Goal: Task Accomplishment & Management: Use online tool/utility

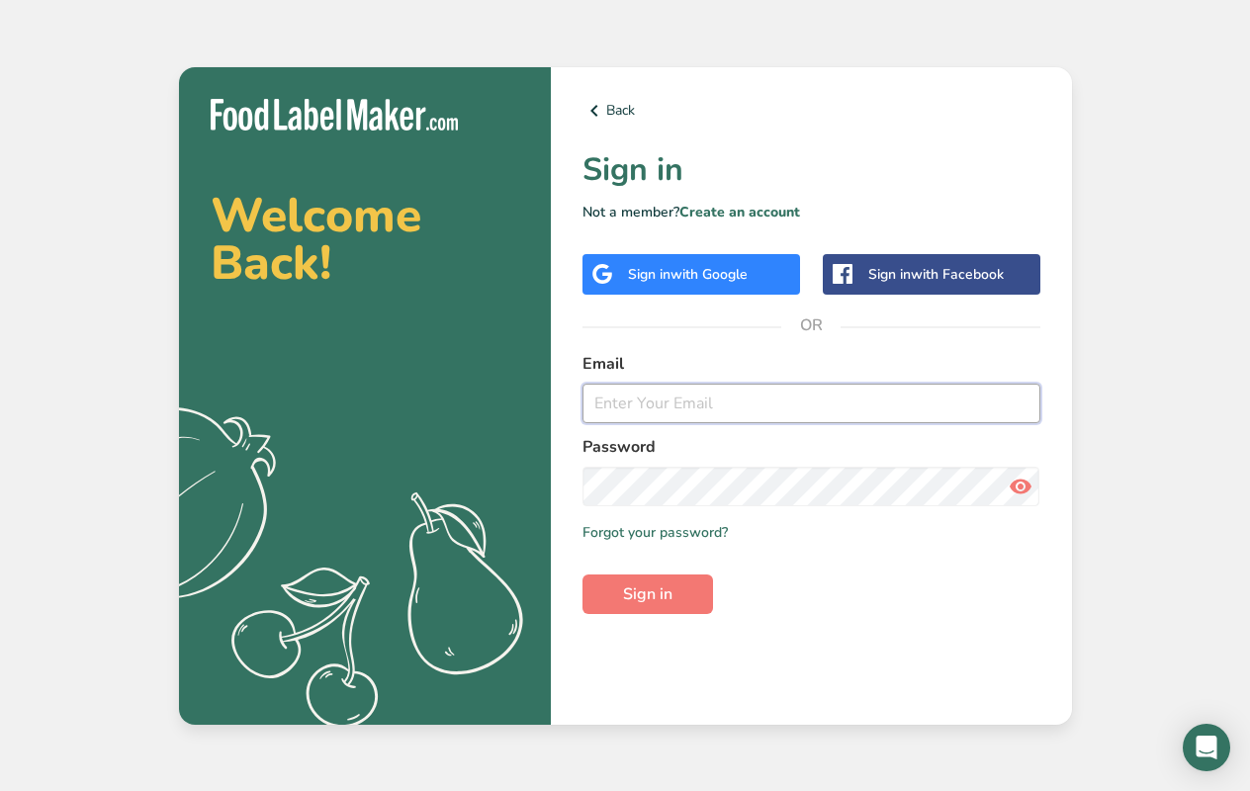
type input "[PERSON_NAME][EMAIL_ADDRESS][DOMAIN_NAME]"
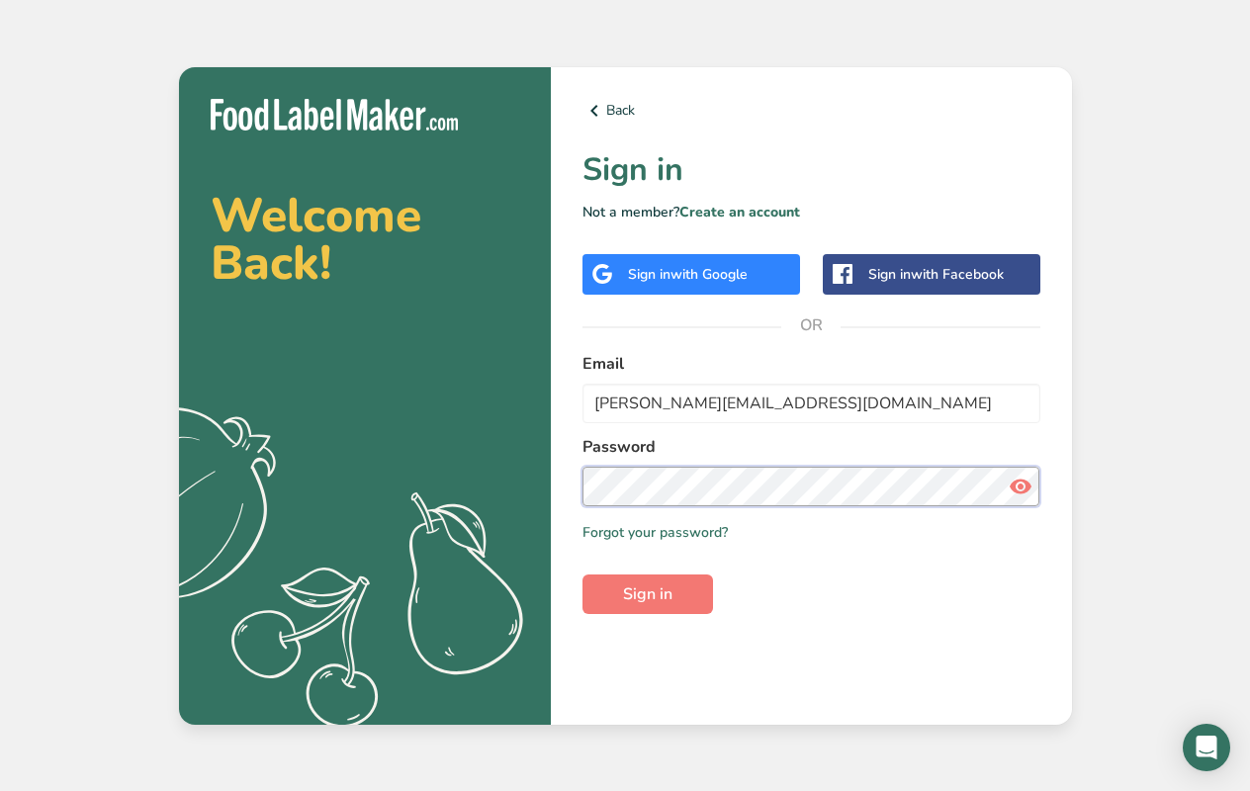
click at [647, 593] on button "Sign in" at bounding box center [648, 595] width 131 height 40
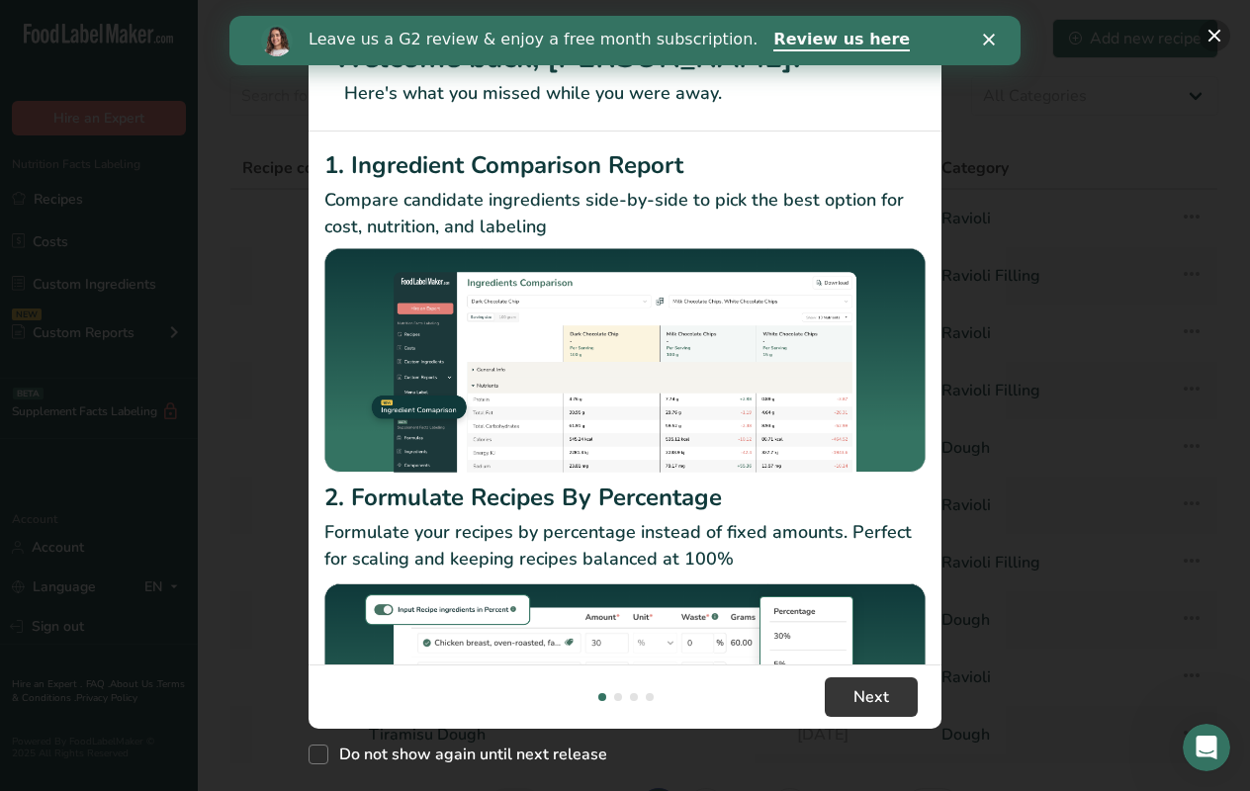
click at [1211, 39] on button "New Features" at bounding box center [1215, 36] width 32 height 32
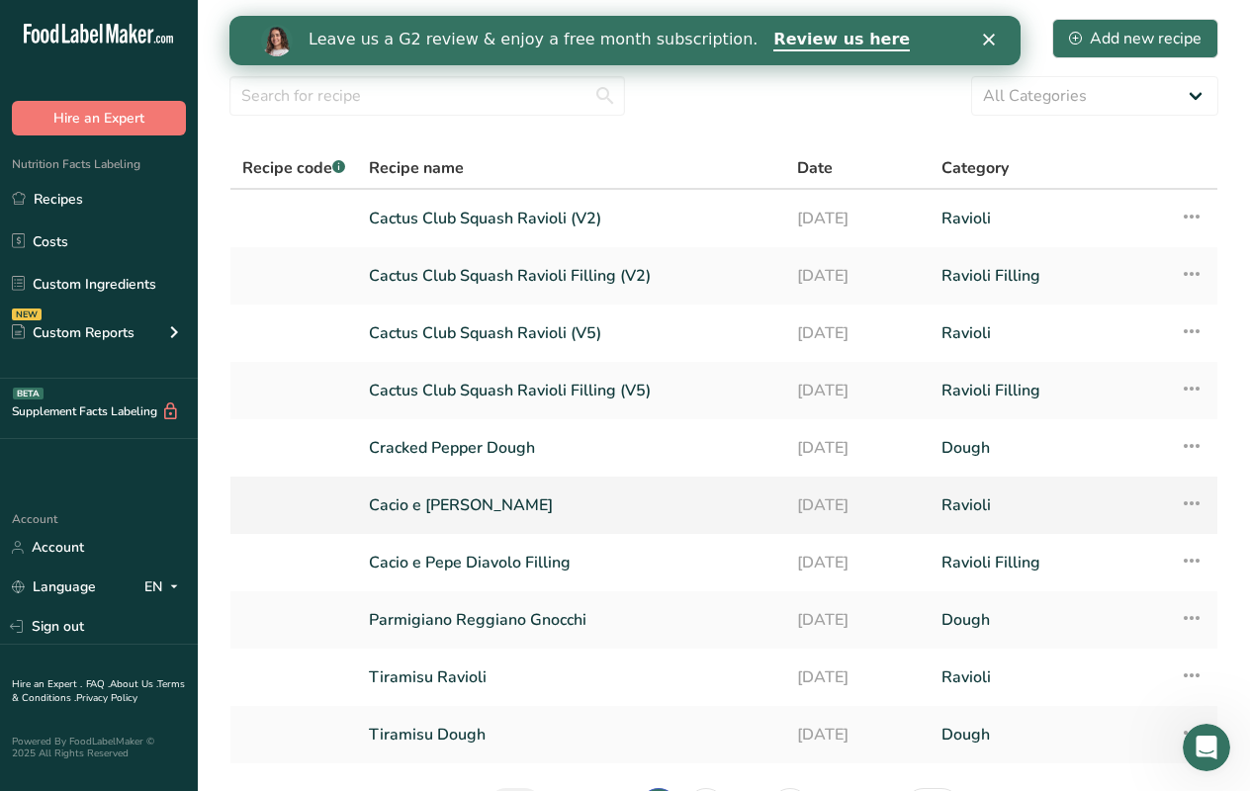
click at [432, 506] on link "Cacio e [PERSON_NAME]" at bounding box center [571, 506] width 405 height 42
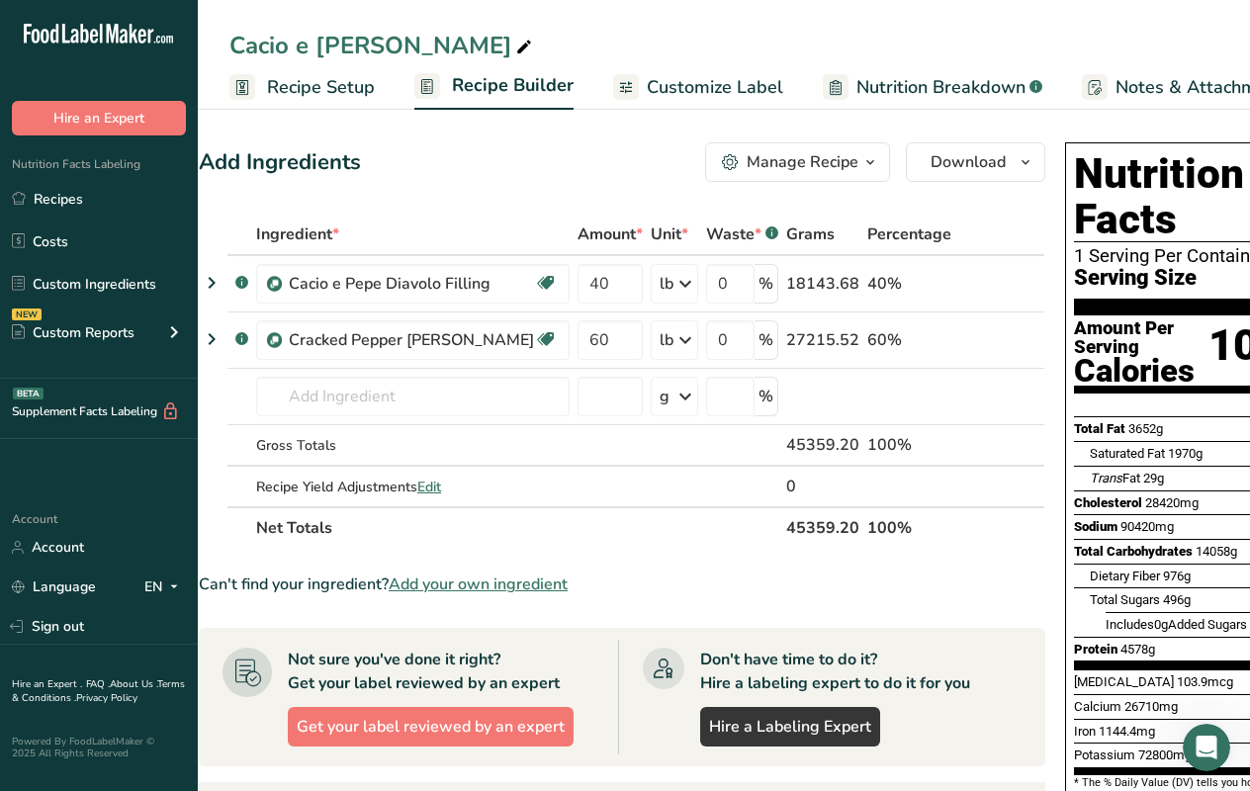
click at [308, 101] on link "Recipe Setup" at bounding box center [301, 87] width 145 height 45
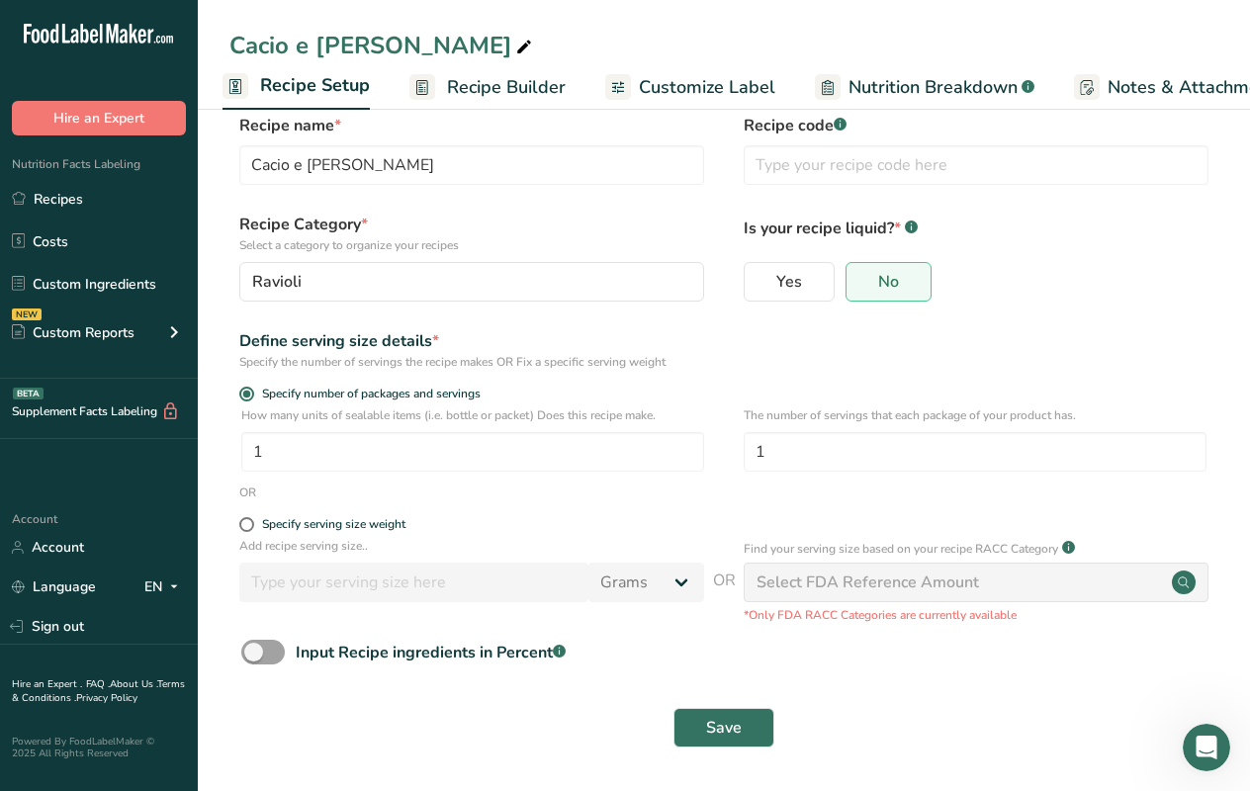
scroll to position [28, 0]
click at [245, 528] on span at bounding box center [246, 525] width 15 height 15
click at [245, 528] on input "Specify serving size weight" at bounding box center [245, 525] width 13 height 13
radio input "true"
radio input "false"
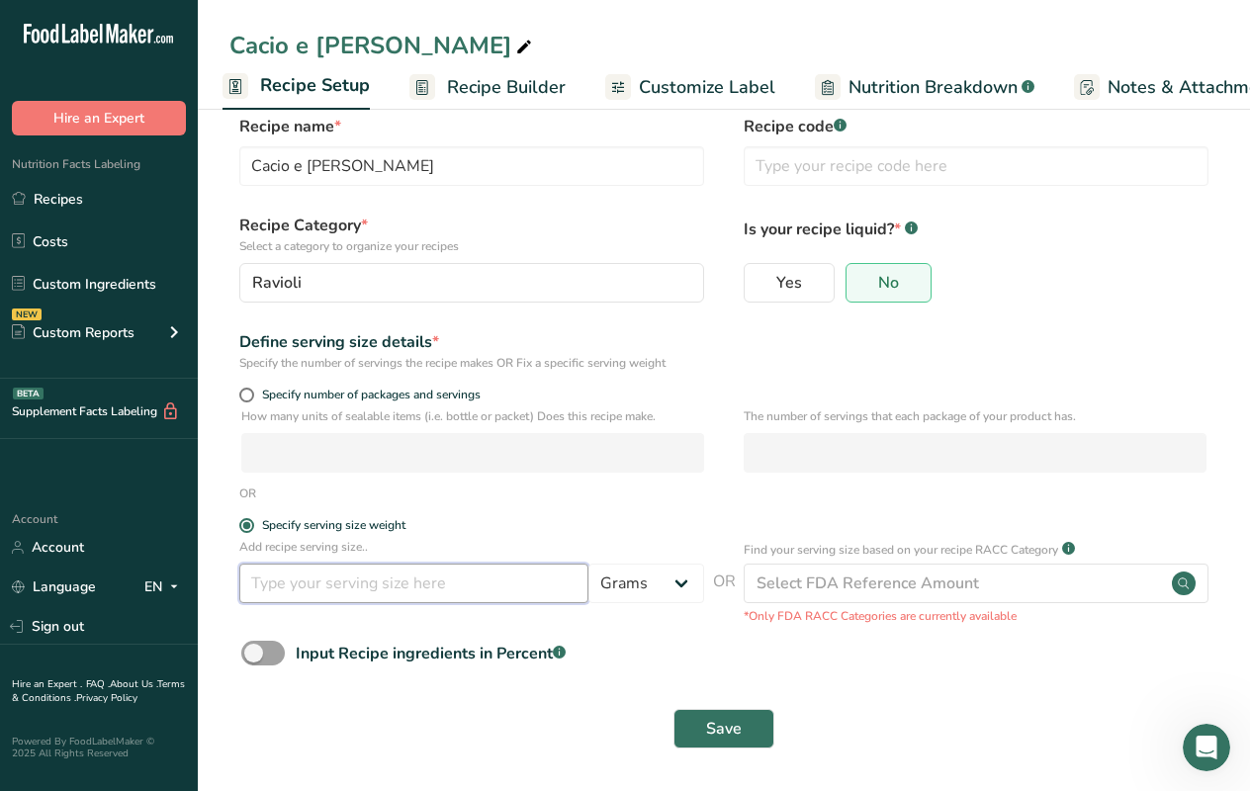
click at [332, 585] on input "number" at bounding box center [413, 584] width 349 height 40
drag, startPoint x: 290, startPoint y: 583, endPoint x: 221, endPoint y: 583, distance: 69.2
click at [221, 583] on section "Recipe name * Cacio e Pepe Diavolo Ravioli Recipe code .a-a{fill:#347362;}.b-a{…" at bounding box center [724, 433] width 1052 height 717
type input "113"
click at [596, 522] on label "Specify serving size weight" at bounding box center [471, 525] width 465 height 15
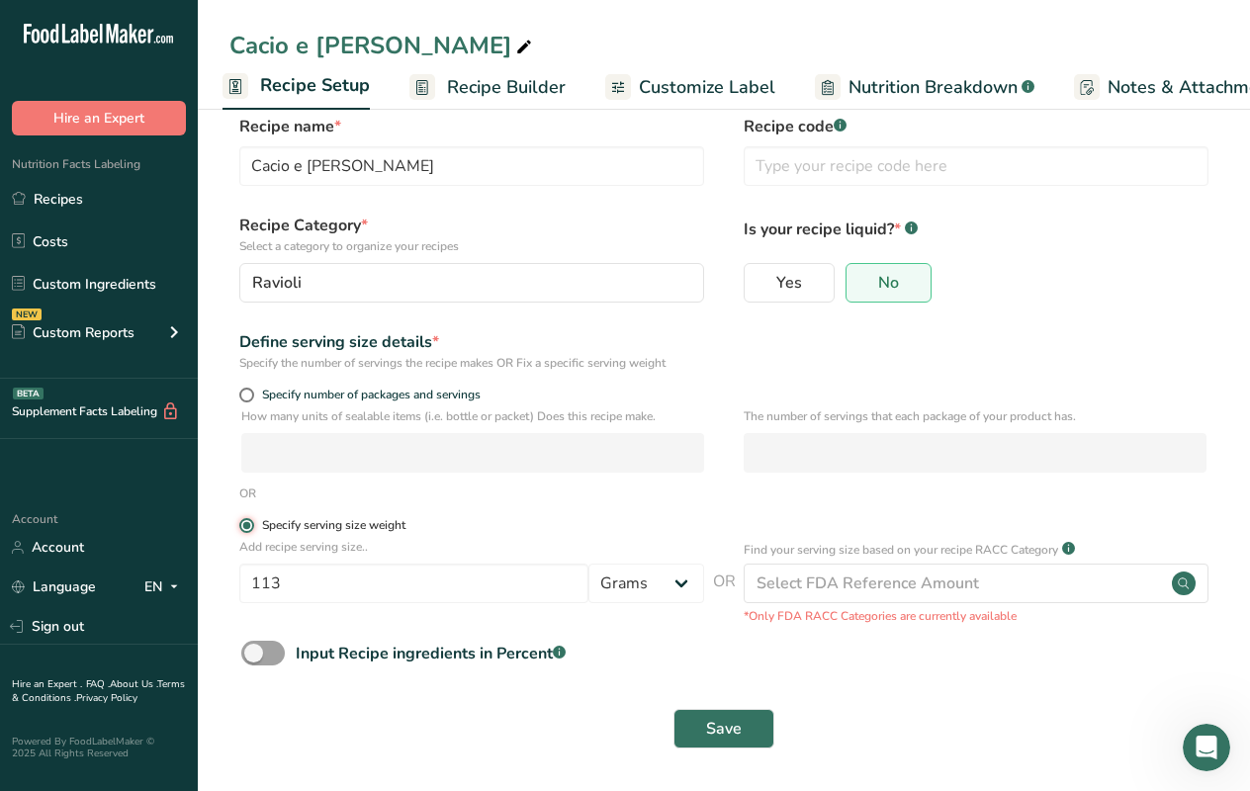
click at [252, 522] on input "Specify serving size weight" at bounding box center [245, 525] width 13 height 13
click at [914, 691] on form "Recipe name * Cacio e Pepe Diavolo Ravioli Recipe code .a-a{fill:#347362;}.b-a{…" at bounding box center [723, 438] width 989 height 646
click at [711, 728] on span "Save" at bounding box center [724, 729] width 36 height 24
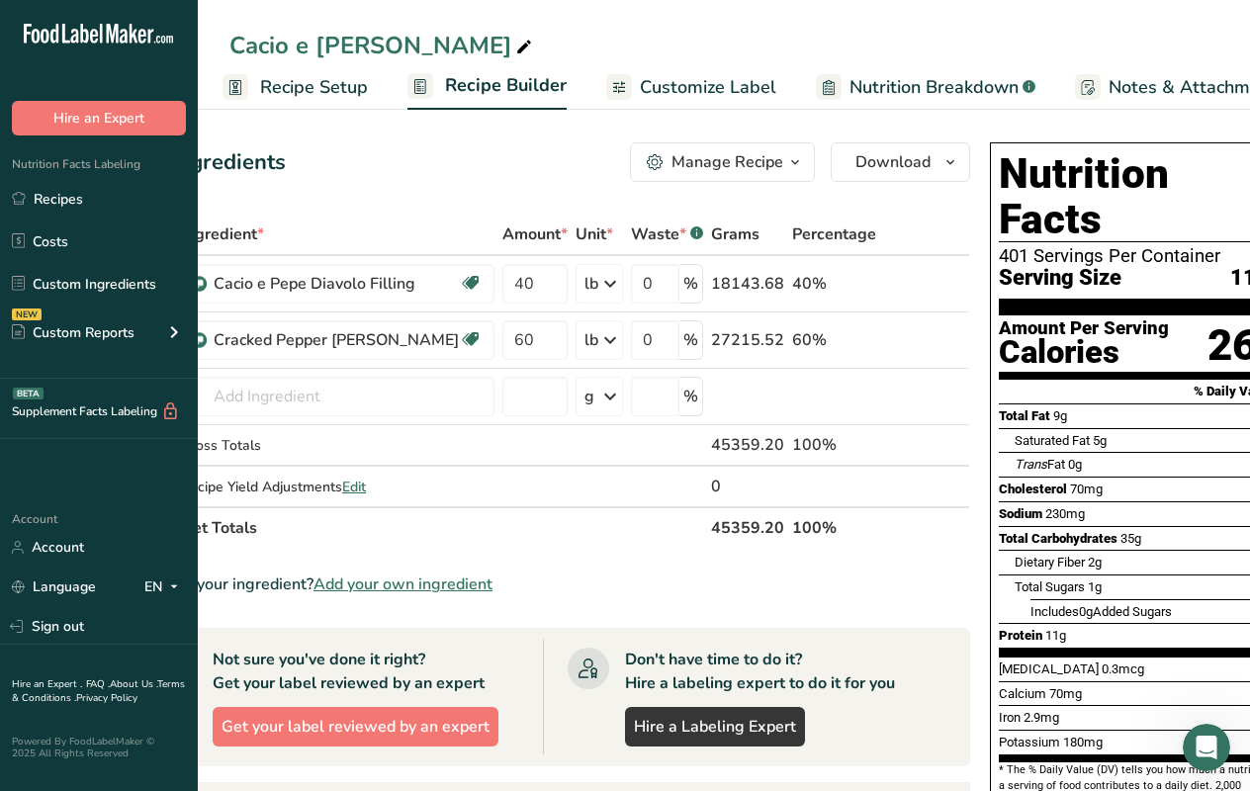
click at [711, 87] on span "Customize Label" at bounding box center [708, 87] width 136 height 27
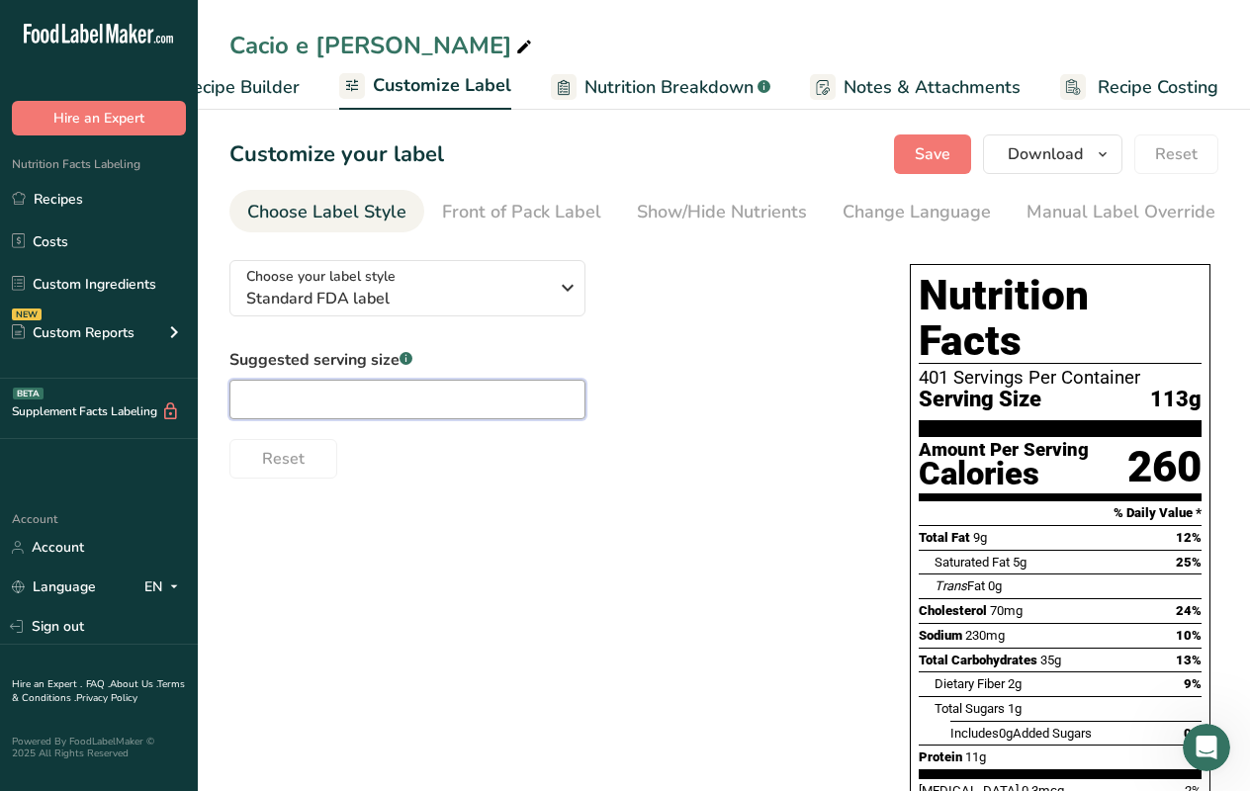
click at [359, 405] on input "text" at bounding box center [407, 400] width 356 height 40
type input "4 oz"
click at [1018, 213] on li "Manual Label Override" at bounding box center [1121, 211] width 225 height 43
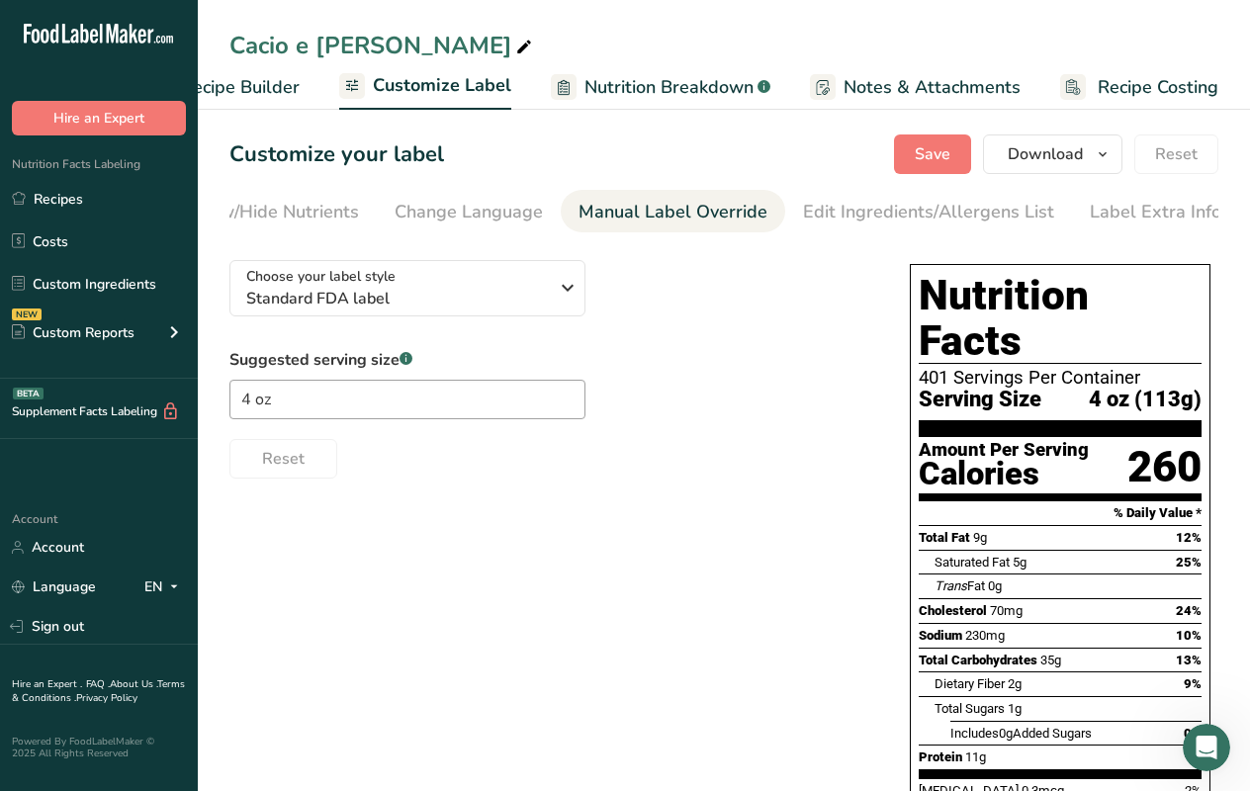
click at [646, 217] on div "Manual Label Override" at bounding box center [673, 212] width 189 height 27
type input "4 oz (113g)"
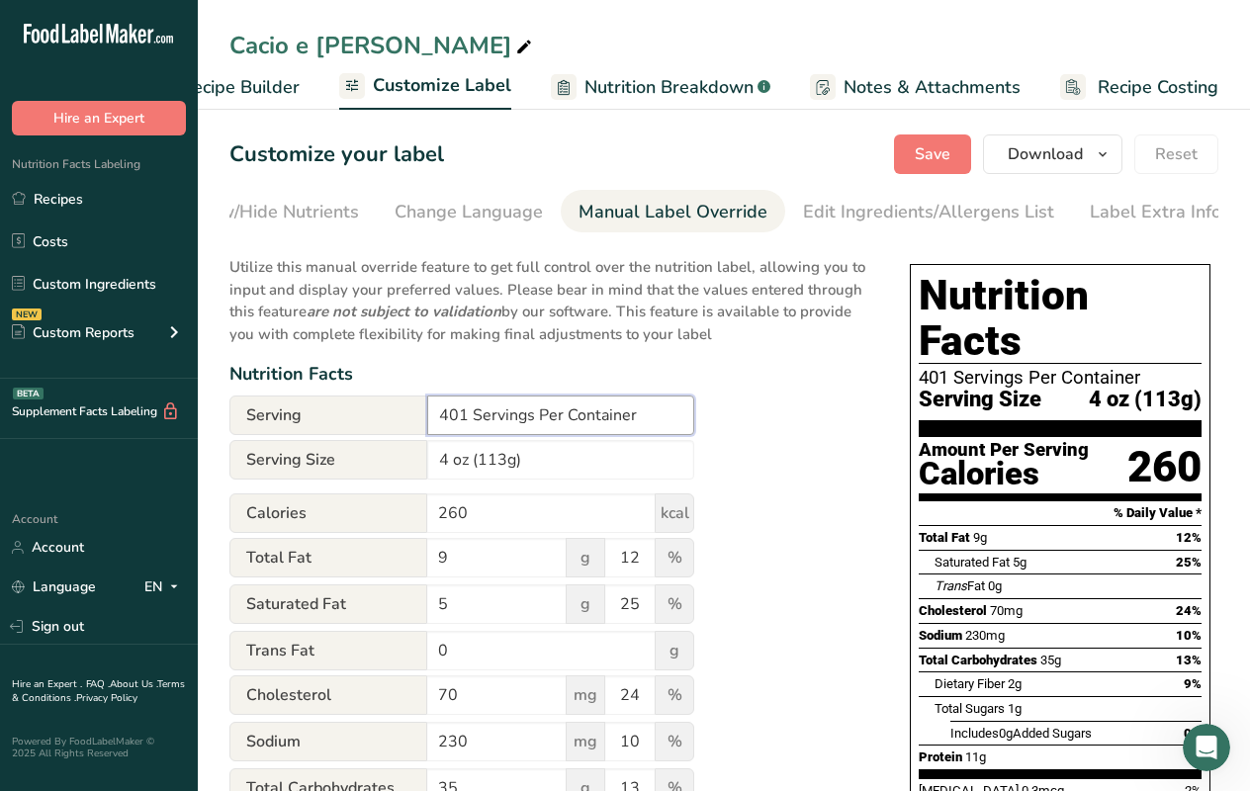
click at [463, 422] on input "401 Servings Per Container" at bounding box center [560, 416] width 267 height 40
click at [467, 419] on input "401 Servings Per Container" at bounding box center [560, 416] width 267 height 40
type input "40 Servings Per Container"
click at [786, 455] on div "Utilize this manual override feature to get full control over the nutrition lab…" at bounding box center [549, 739] width 641 height 991
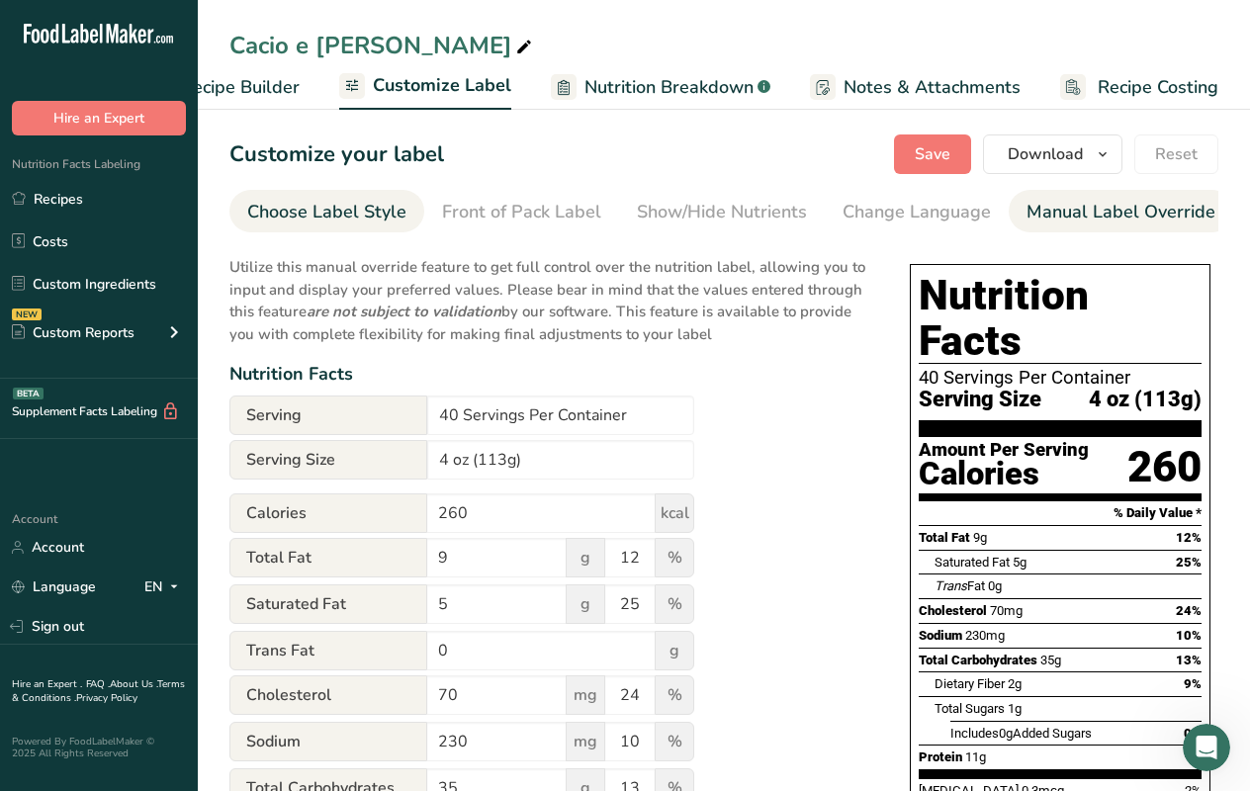
scroll to position [0, 0]
click at [324, 219] on div "Choose Label Style" at bounding box center [326, 212] width 159 height 27
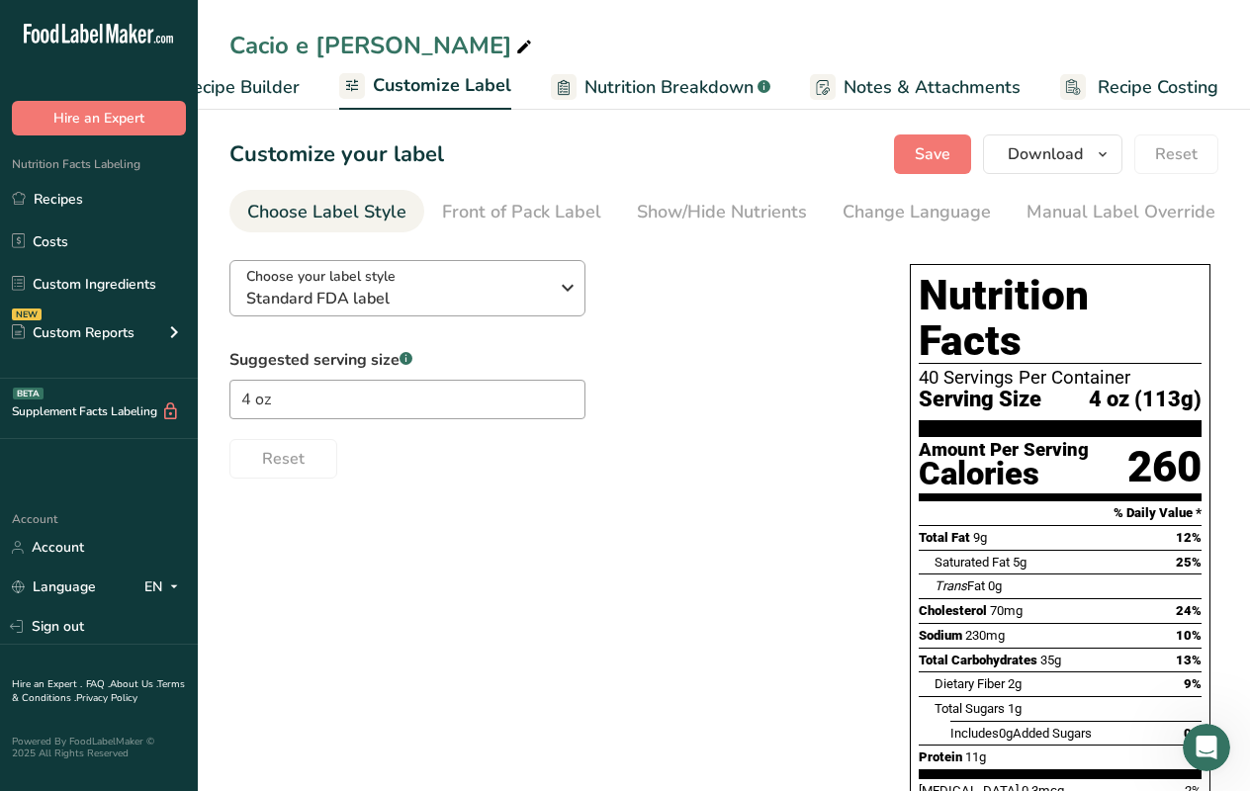
click at [400, 297] on span "Standard FDA label" at bounding box center [397, 299] width 302 height 24
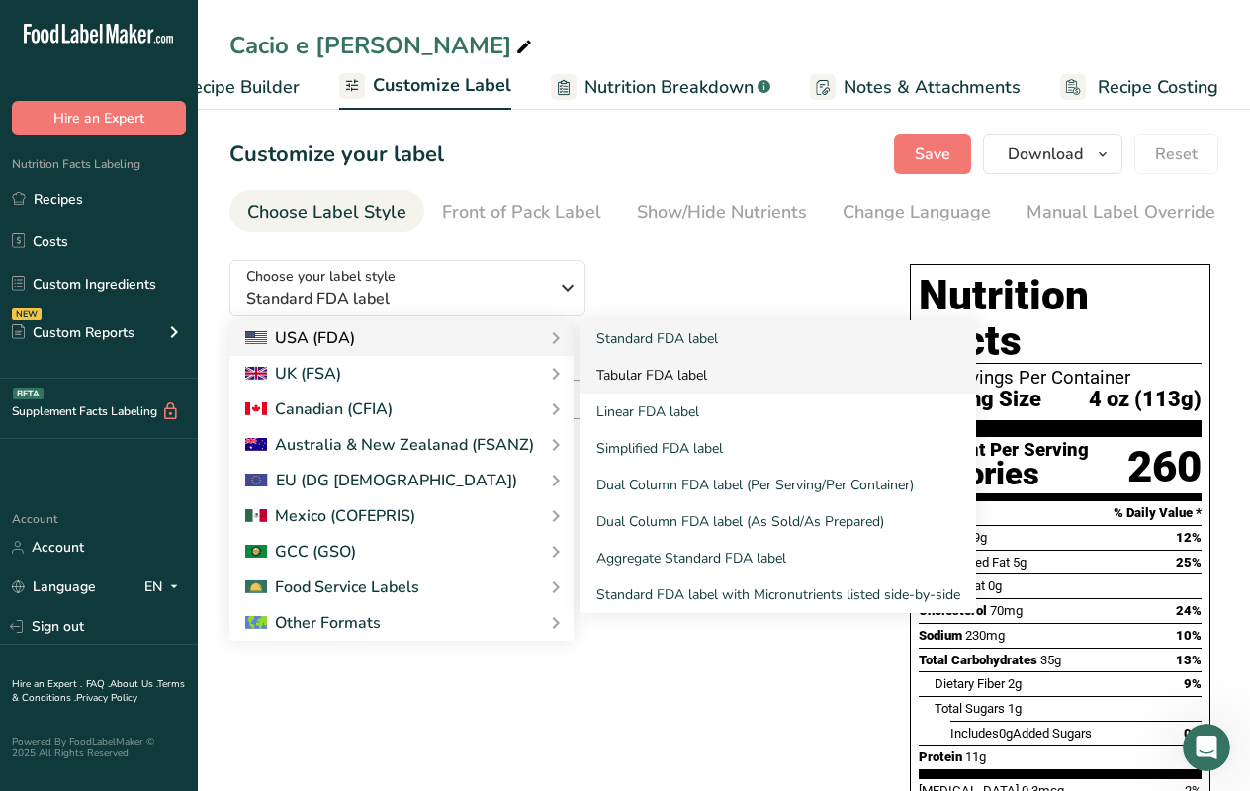
click at [640, 382] on link "Tabular FDA label" at bounding box center [779, 375] width 396 height 37
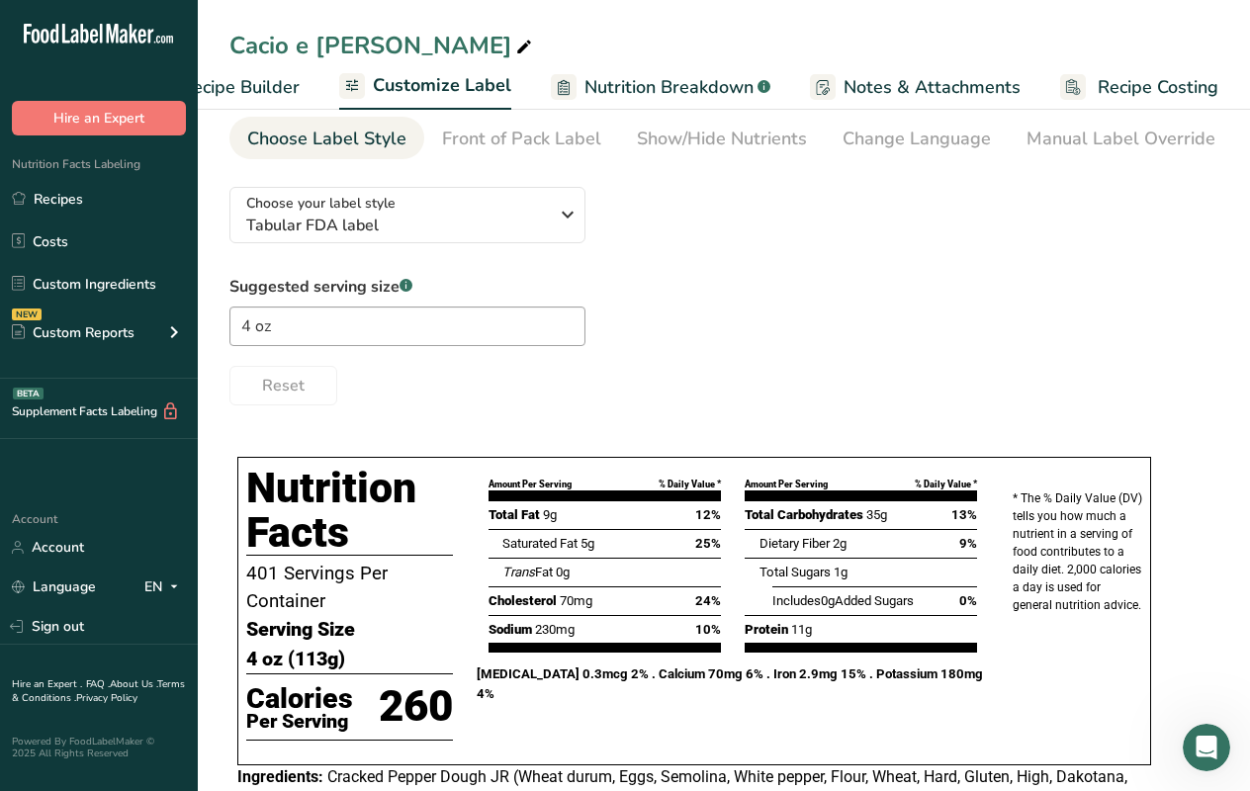
scroll to position [6, 0]
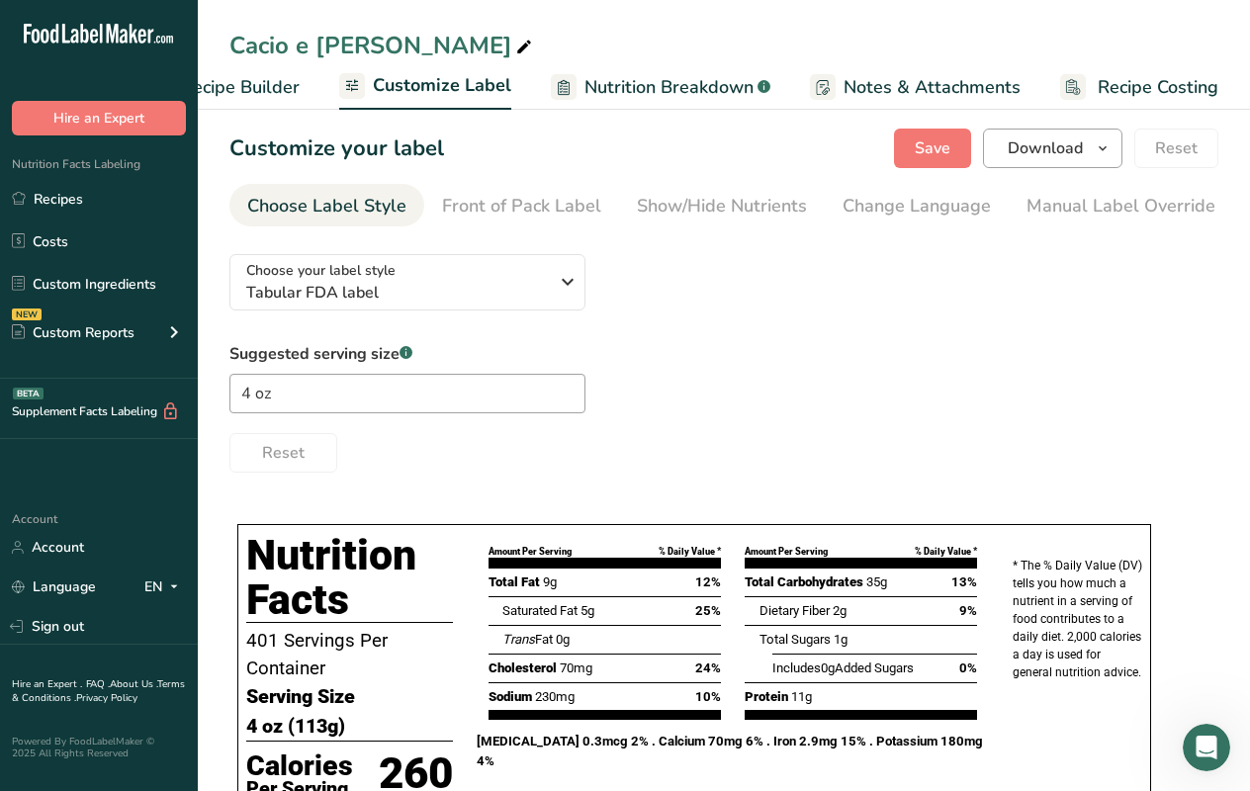
click at [1051, 156] on span "Download" at bounding box center [1045, 148] width 75 height 24
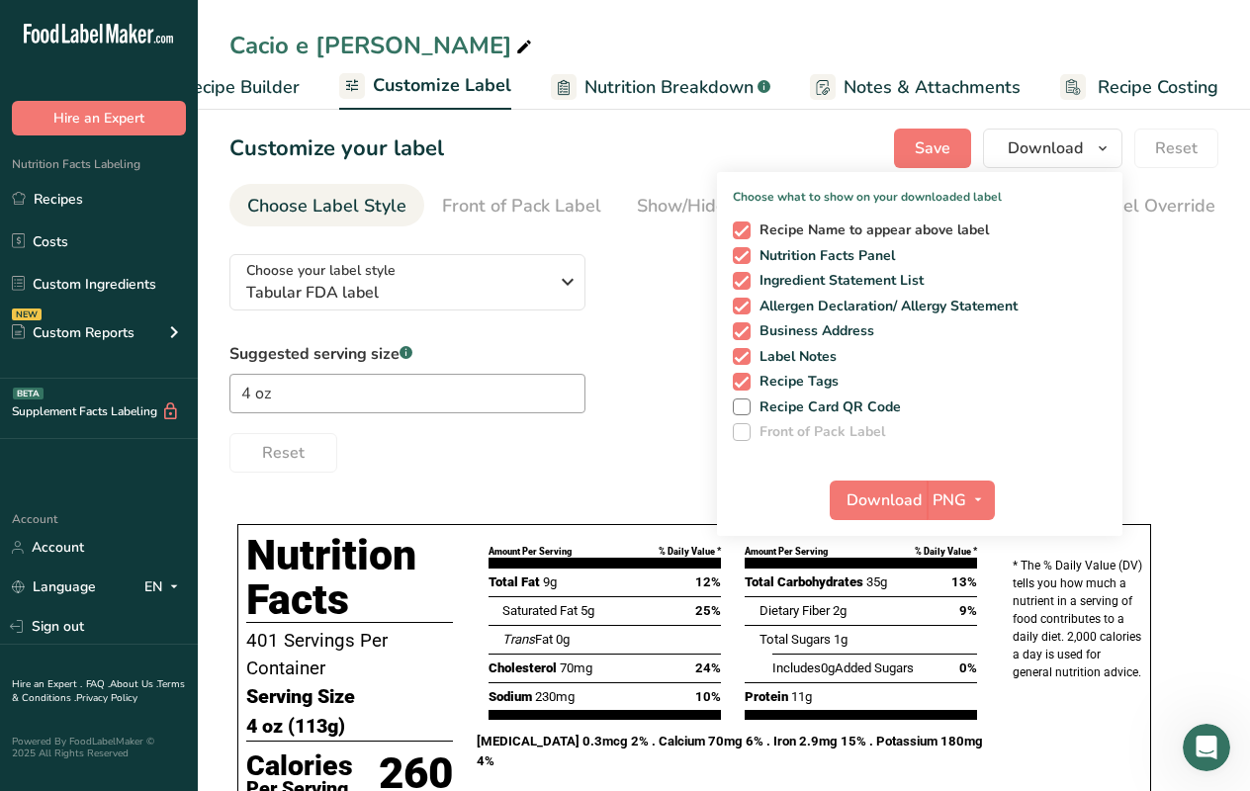
click at [742, 229] on span at bounding box center [742, 231] width 18 height 18
click at [742, 229] on input "Recipe Name to appear above label" at bounding box center [739, 230] width 13 height 13
checkbox input "false"
click at [744, 284] on span at bounding box center [742, 281] width 18 height 18
click at [744, 284] on input "Ingredient Statement List" at bounding box center [739, 280] width 13 height 13
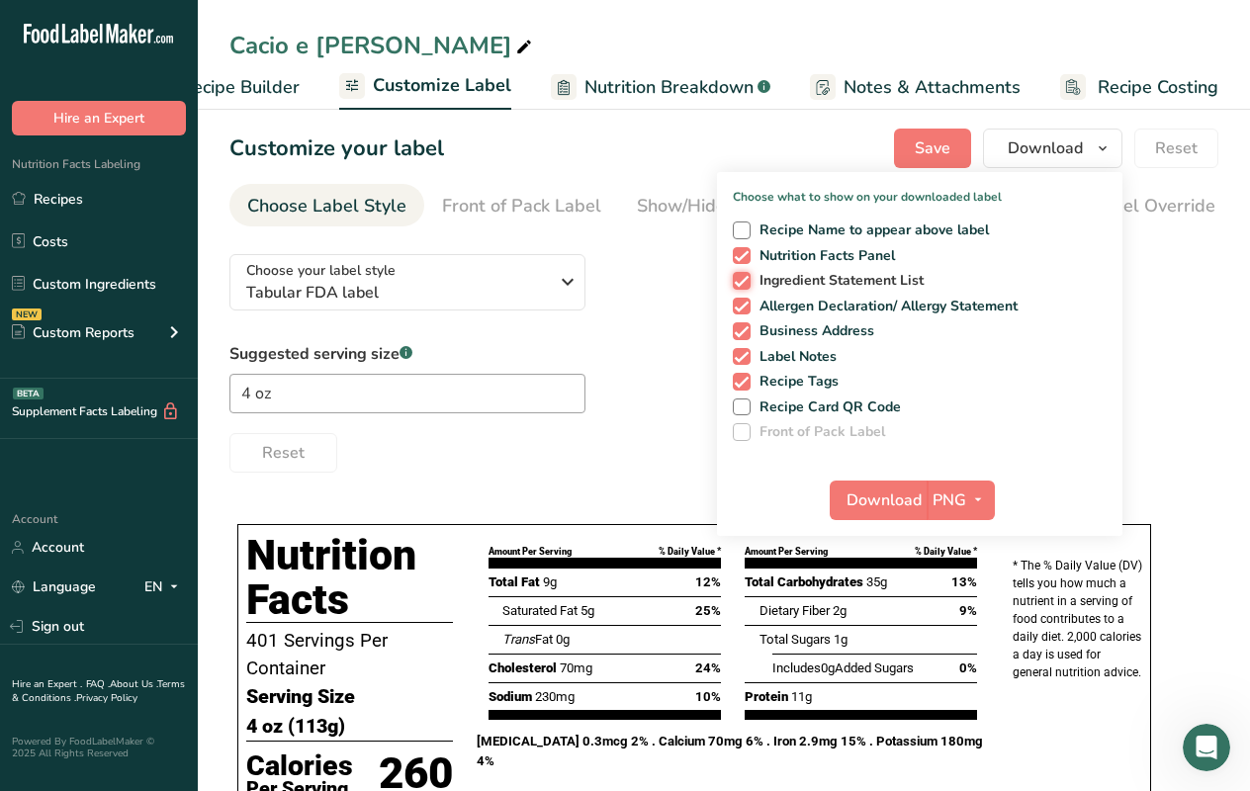
checkbox input "false"
click at [744, 305] on span at bounding box center [742, 307] width 18 height 18
click at [744, 305] on input "Allergen Declaration/ Allergy Statement" at bounding box center [739, 306] width 13 height 13
checkbox input "false"
click at [742, 327] on span at bounding box center [742, 331] width 18 height 18
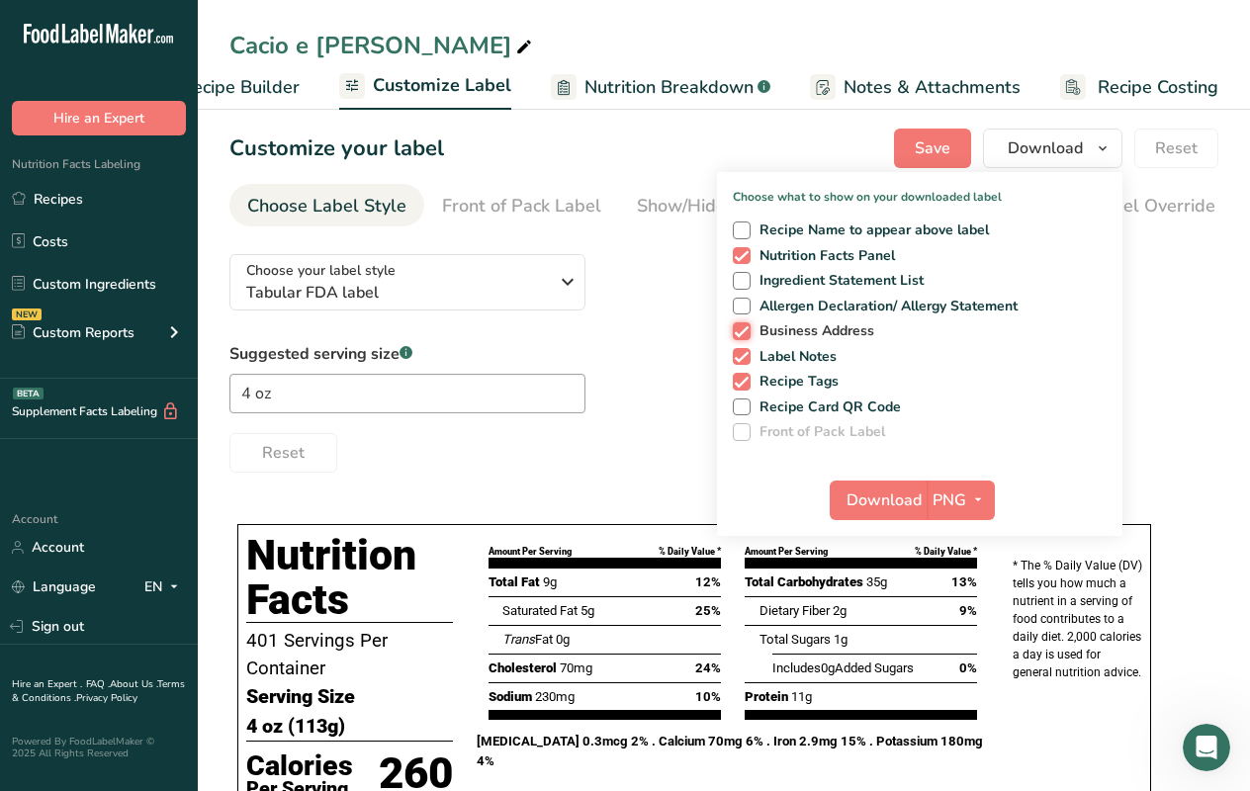
click at [742, 327] on input "Business Address" at bounding box center [739, 330] width 13 height 13
checkbox input "false"
click at [741, 353] on span at bounding box center [742, 357] width 18 height 18
click at [741, 353] on input "Label Notes" at bounding box center [739, 356] width 13 height 13
checkbox input "false"
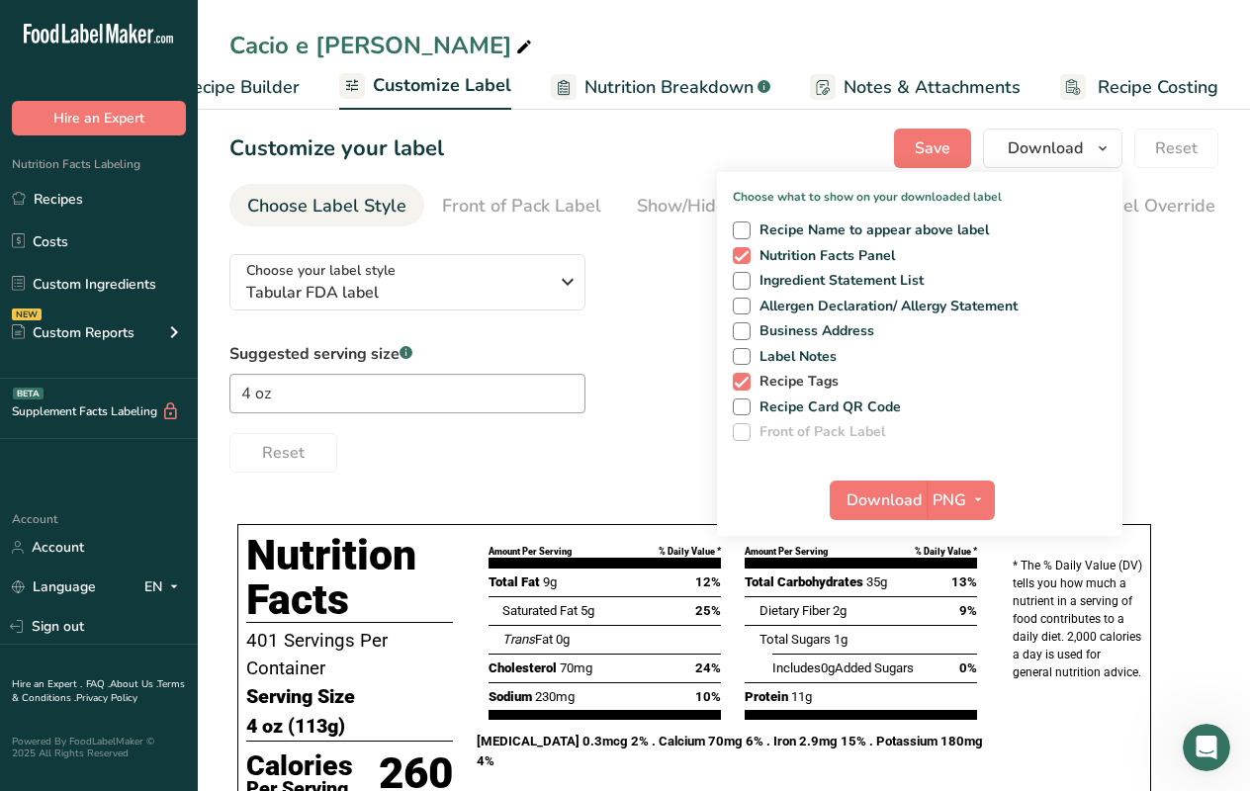
click at [740, 382] on span at bounding box center [742, 382] width 18 height 18
click at [740, 382] on input "Recipe Tags" at bounding box center [739, 381] width 13 height 13
checkbox input "false"
click at [869, 496] on span "Download" at bounding box center [884, 501] width 75 height 24
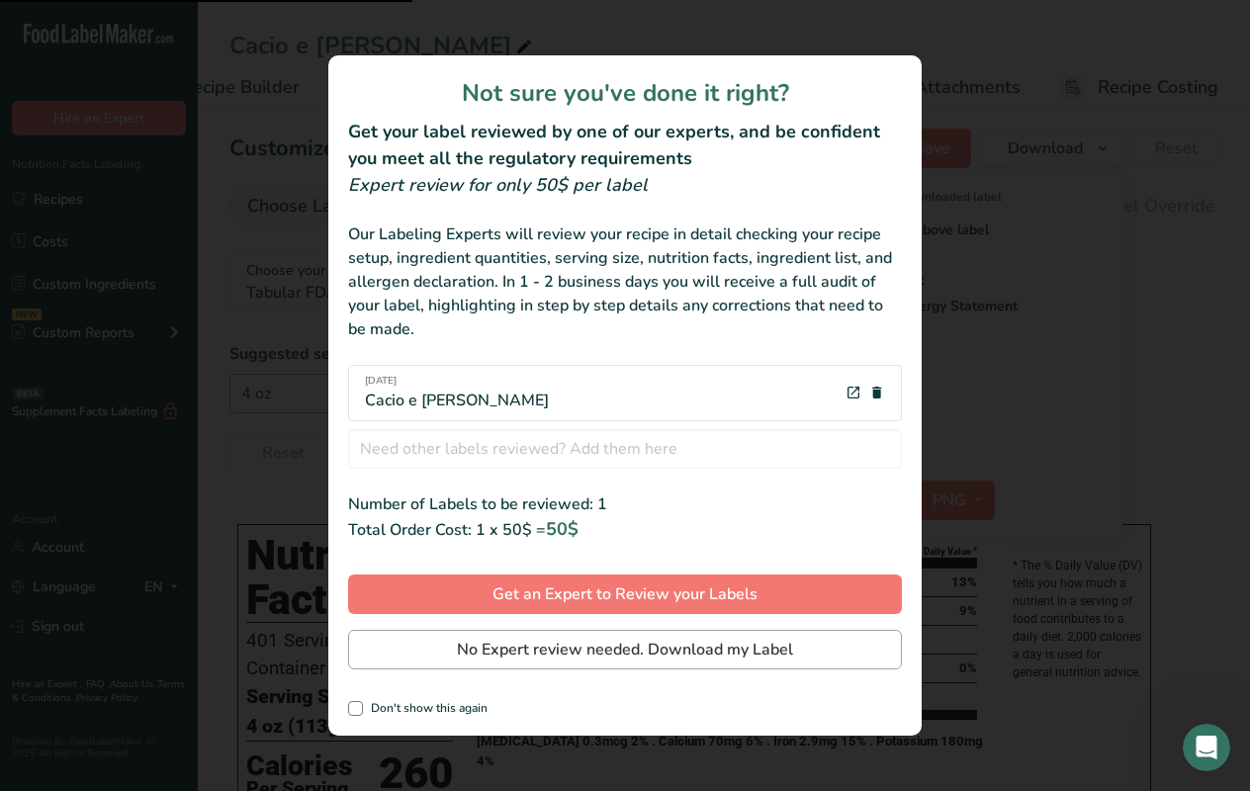
click at [549, 662] on button "No Expert review needed. Download my Label" at bounding box center [625, 650] width 554 height 40
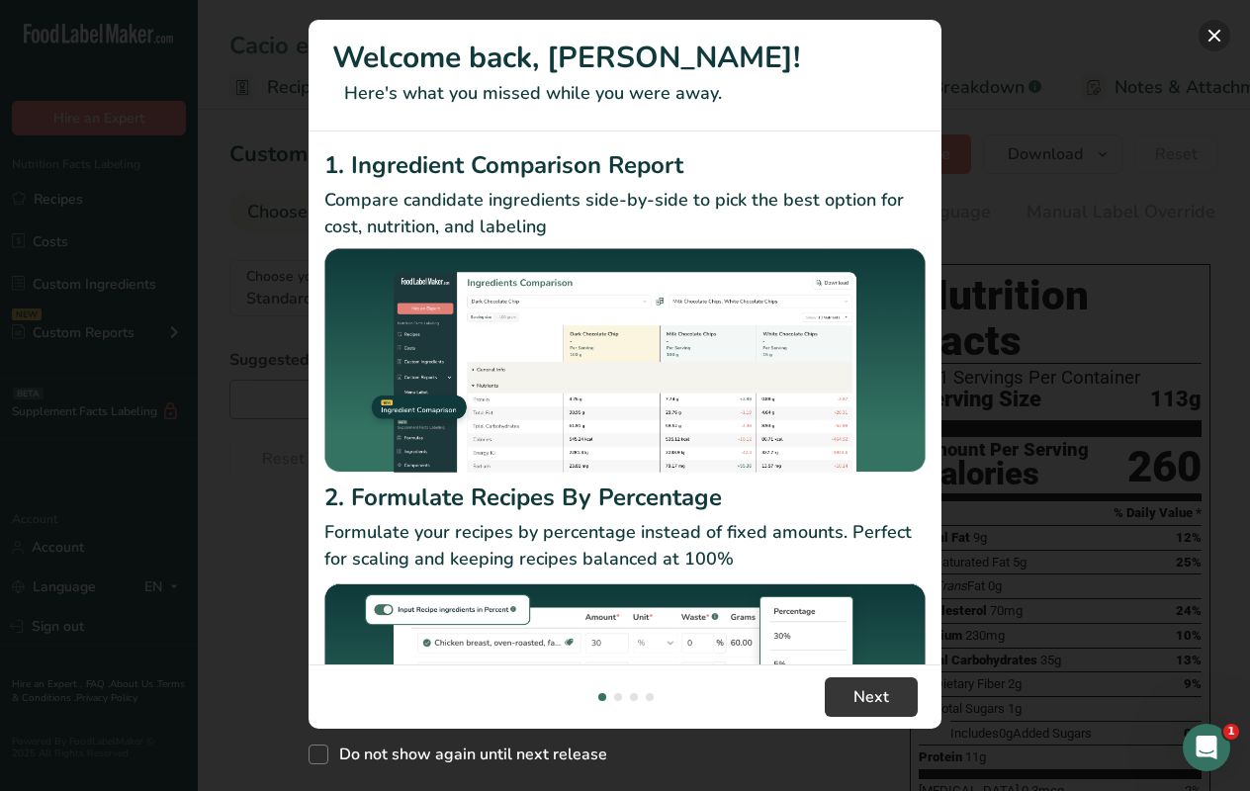
click at [1203, 37] on button "New Features" at bounding box center [1215, 36] width 32 height 32
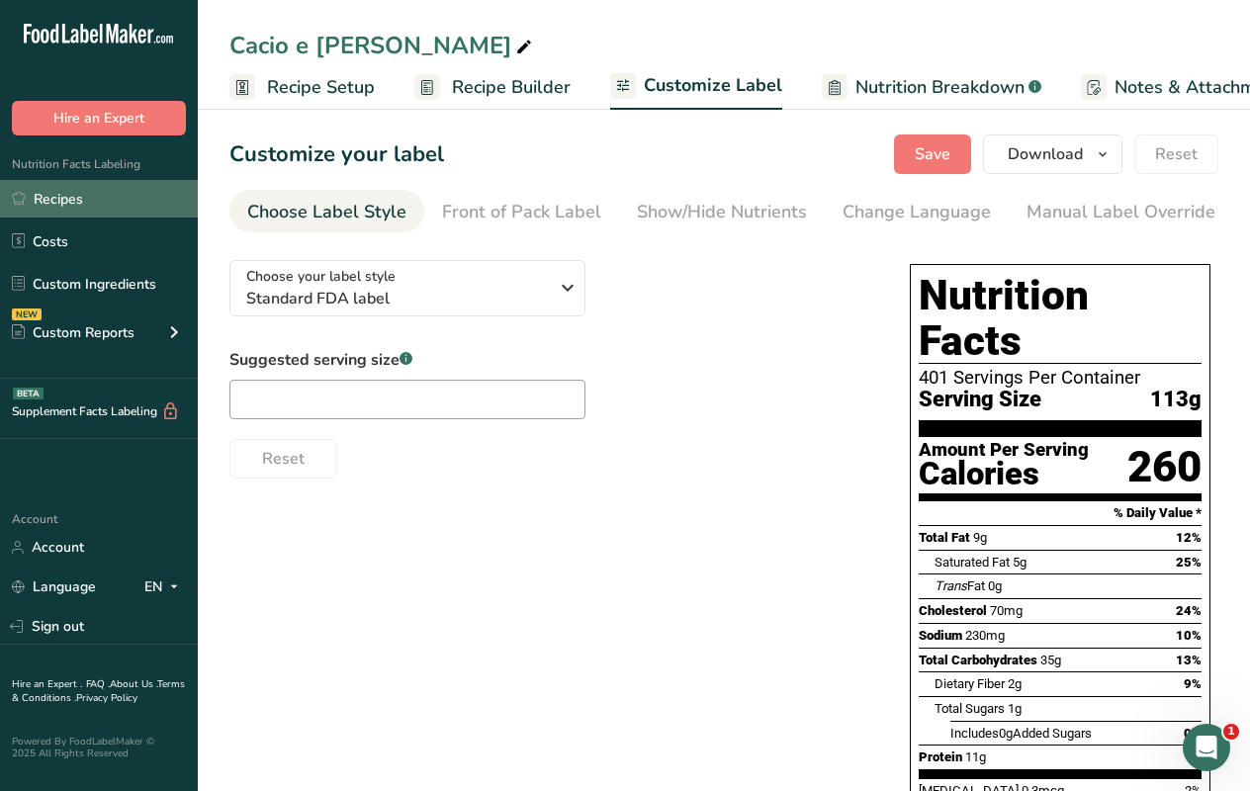
click at [72, 198] on link "Recipes" at bounding box center [99, 199] width 198 height 38
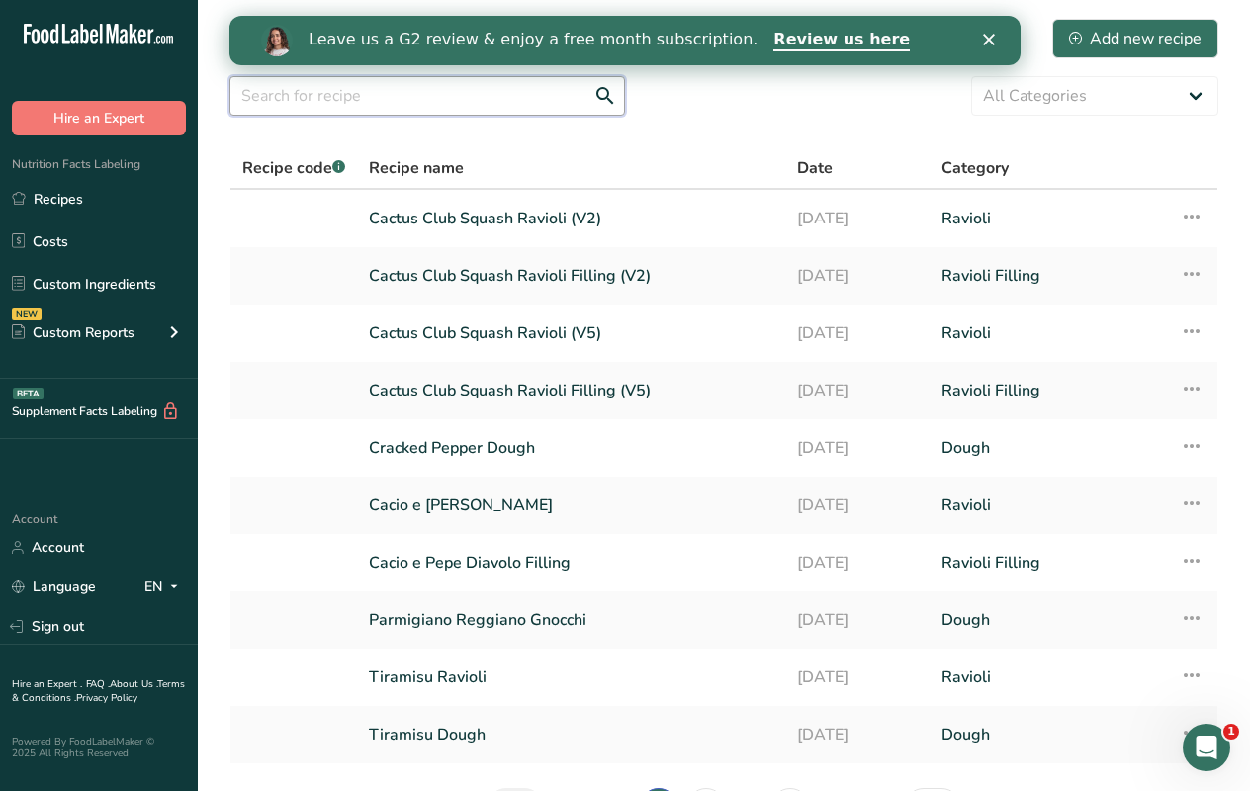
click at [413, 96] on input "text" at bounding box center [427, 96] width 396 height 40
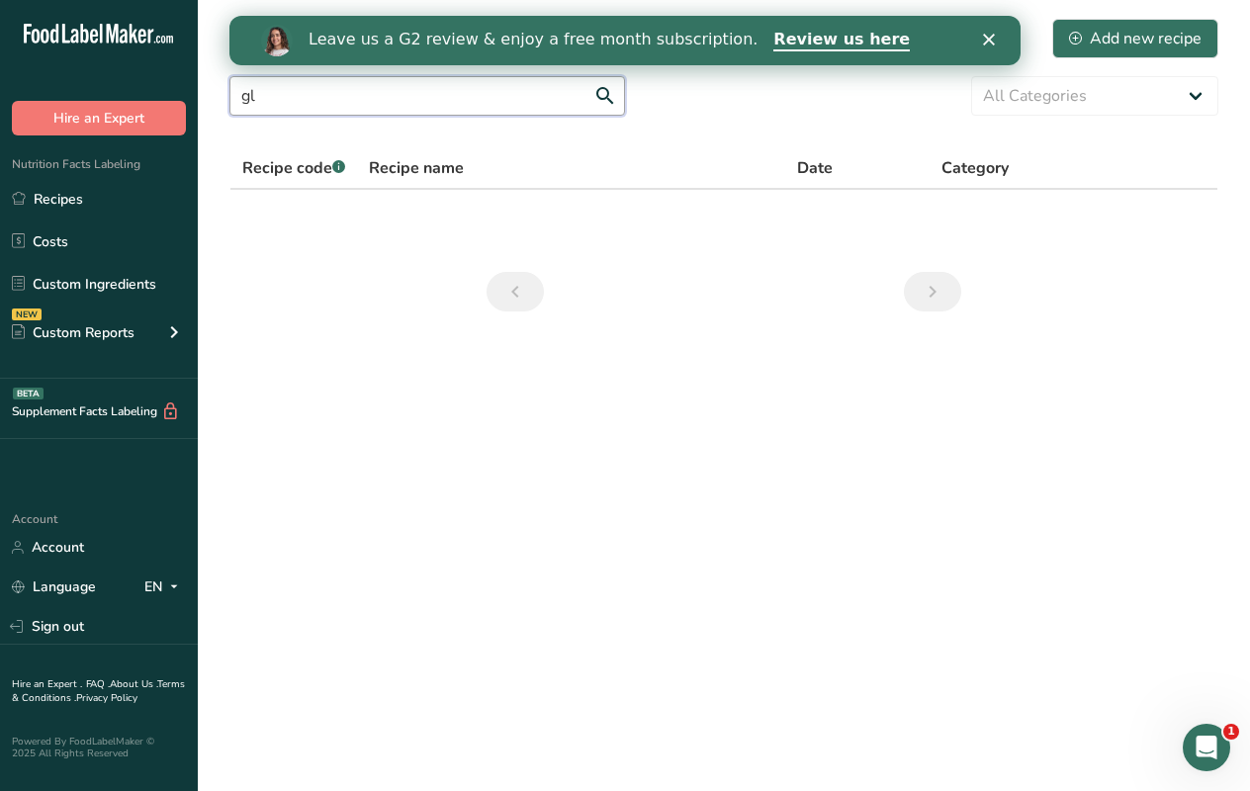
type input "g"
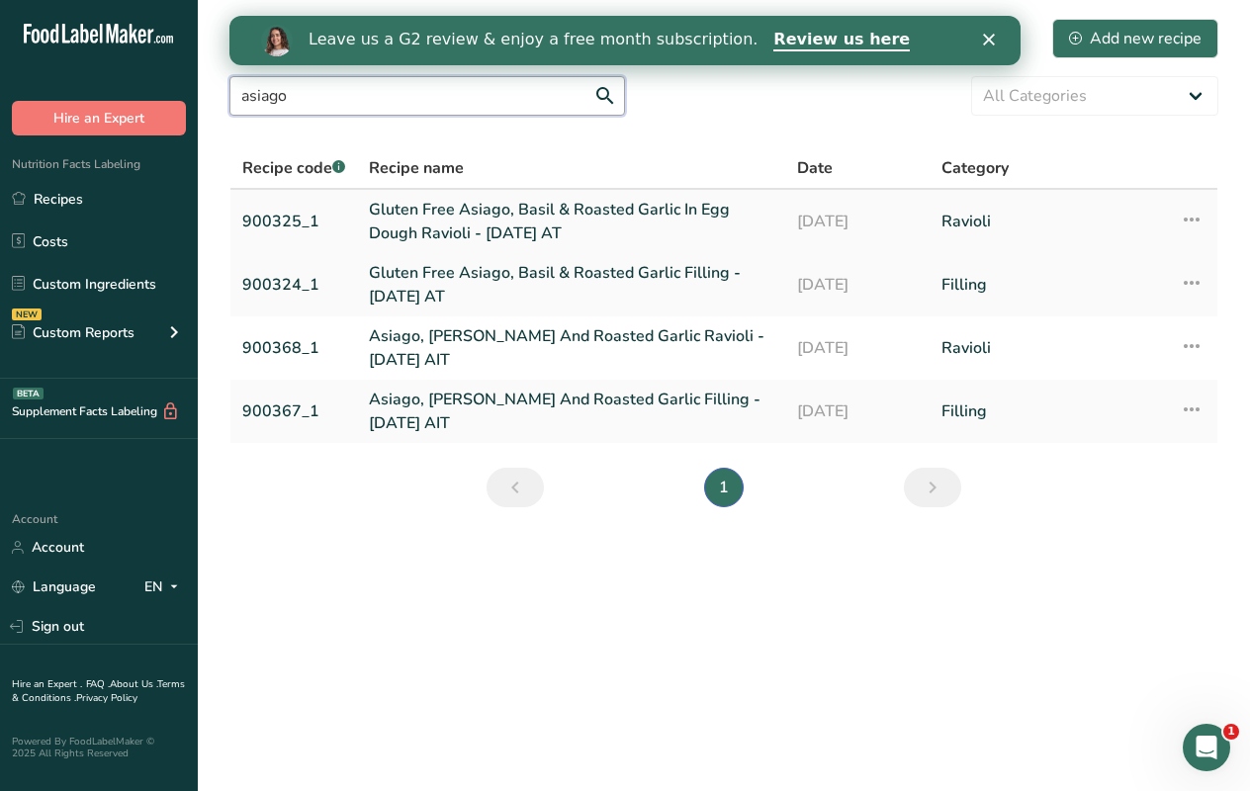
type input "asiago"
click at [467, 220] on link "Gluten Free Asiago, Basil & Roasted Garlic In Egg Dough Ravioli - 5.5.20 AT" at bounding box center [571, 221] width 405 height 47
